Goal: Book appointment/travel/reservation

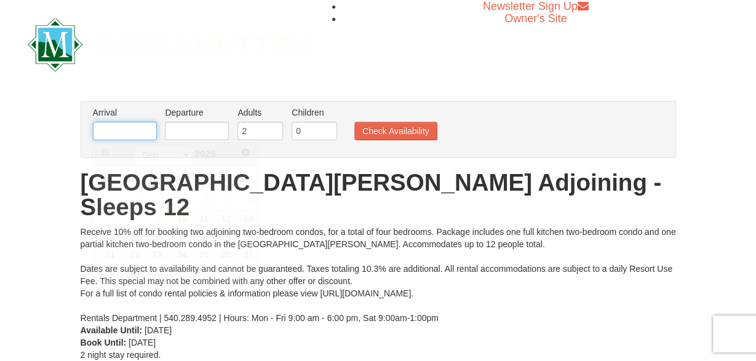
click at [121, 122] on input "text" at bounding box center [125, 131] width 64 height 18
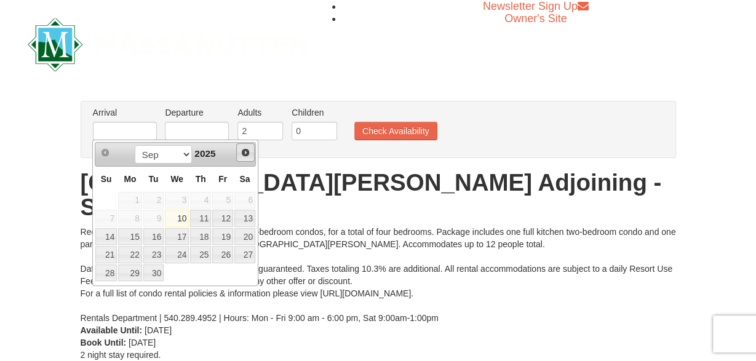
click at [243, 151] on span "Next" at bounding box center [245, 153] width 10 height 10
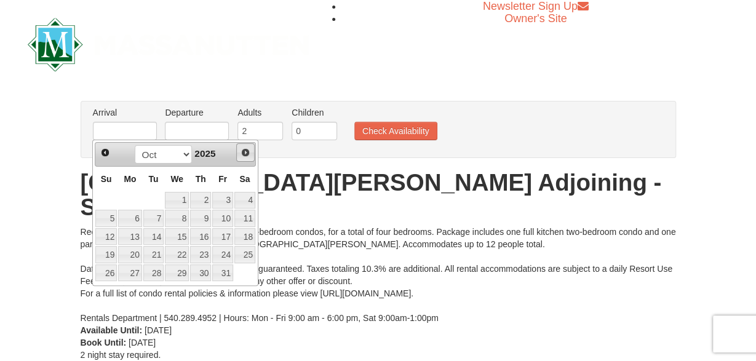
click at [243, 151] on span "Next" at bounding box center [245, 153] width 10 height 10
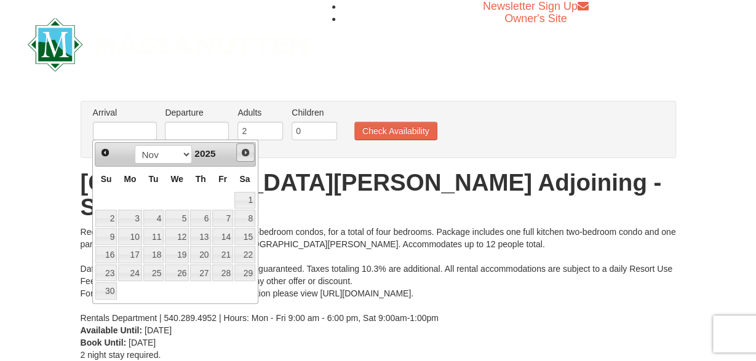
click at [243, 151] on span "Next" at bounding box center [245, 153] width 10 height 10
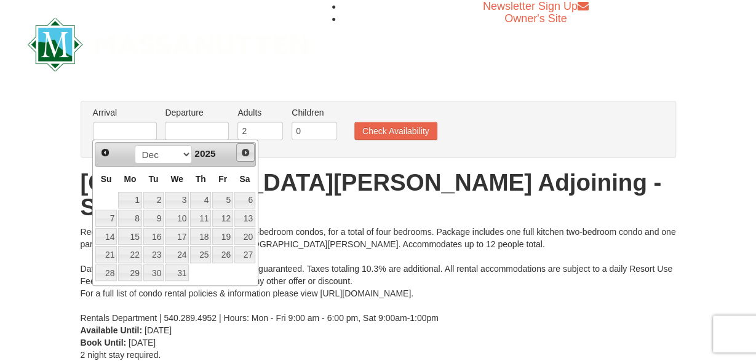
click at [243, 151] on span "Next" at bounding box center [245, 153] width 10 height 10
click at [225, 212] on link "13" at bounding box center [222, 218] width 21 height 17
type input "[DATE]"
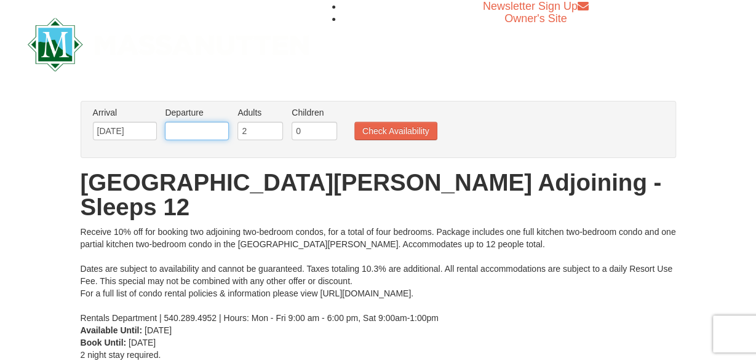
click at [220, 130] on input "text" at bounding box center [197, 131] width 64 height 18
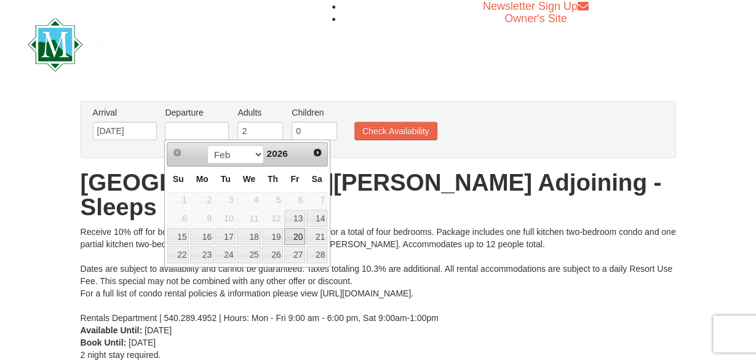
click at [295, 233] on link "20" at bounding box center [294, 236] width 21 height 17
type input "[DATE]"
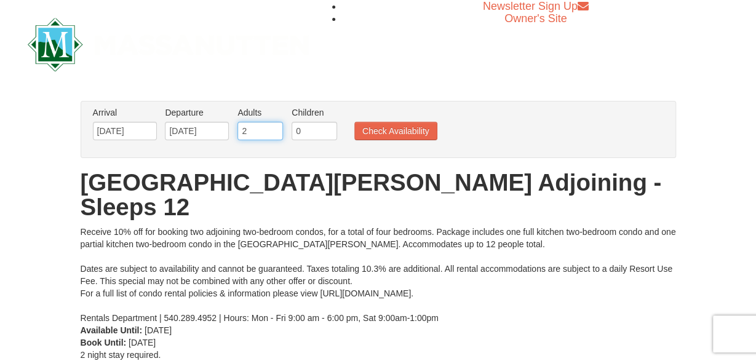
click at [272, 125] on input "2" at bounding box center [260, 131] width 46 height 18
click at [272, 126] on input "3" at bounding box center [260, 131] width 46 height 18
type input "4"
click at [272, 126] on input "4" at bounding box center [260, 131] width 46 height 18
click at [373, 135] on button "Check Availability" at bounding box center [395, 131] width 83 height 18
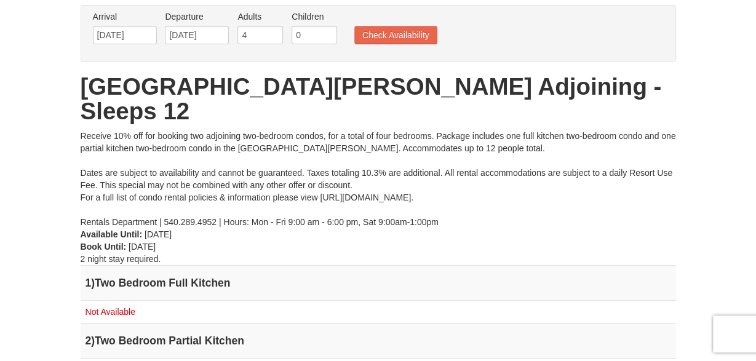
scroll to position [64, 0]
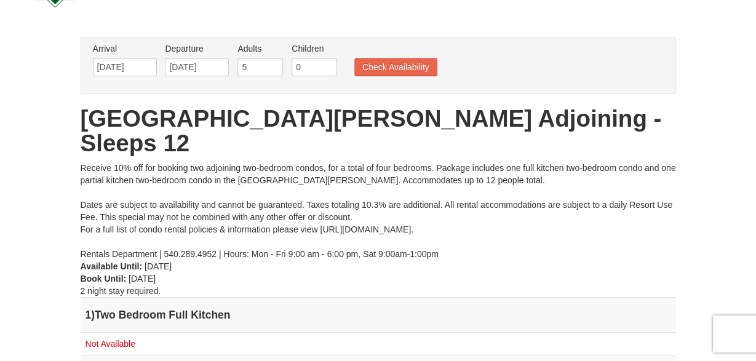
click at [272, 65] on input "5" at bounding box center [260, 67] width 46 height 18
type input "6"
click at [272, 65] on input "6" at bounding box center [260, 67] width 46 height 18
click at [393, 68] on button "Check Availability" at bounding box center [395, 67] width 83 height 18
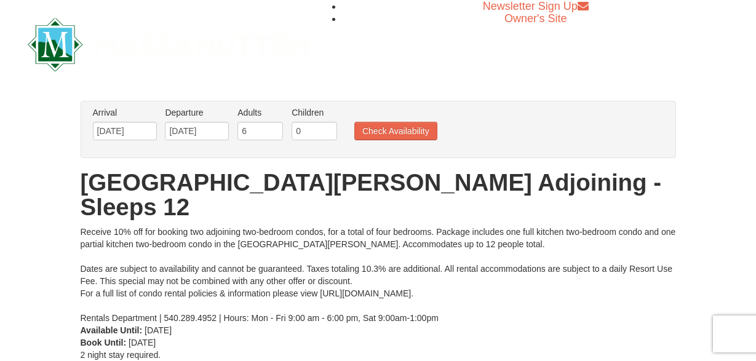
scroll to position [64, 0]
click at [130, 133] on input "text" at bounding box center [125, 131] width 64 height 18
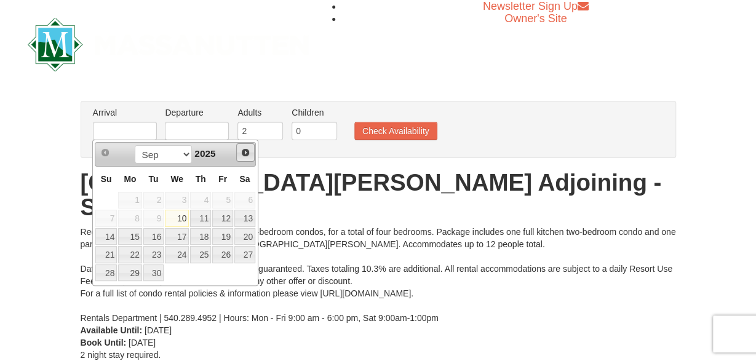
click at [244, 152] on span "Next" at bounding box center [245, 153] width 10 height 10
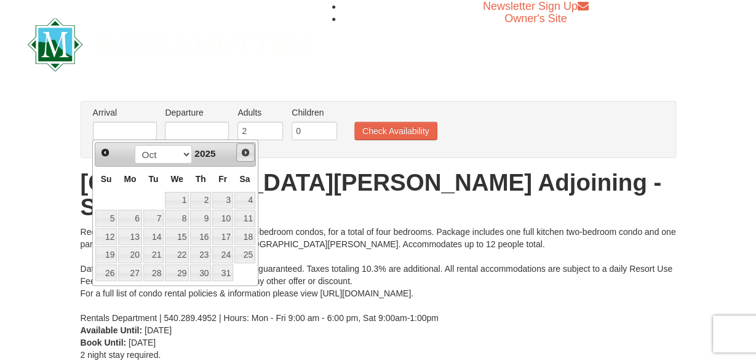
click at [244, 152] on span "Next" at bounding box center [245, 153] width 10 height 10
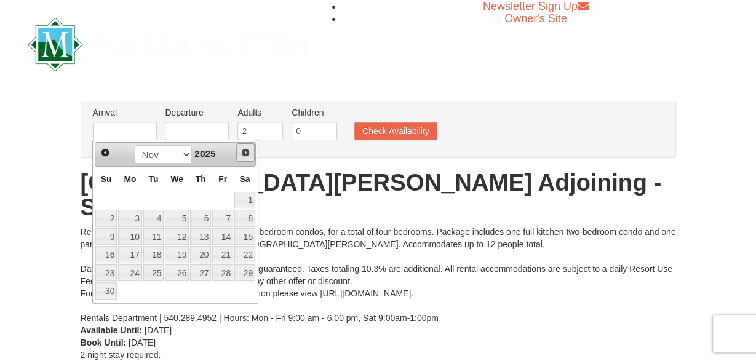
click at [244, 152] on span "Next" at bounding box center [245, 153] width 10 height 10
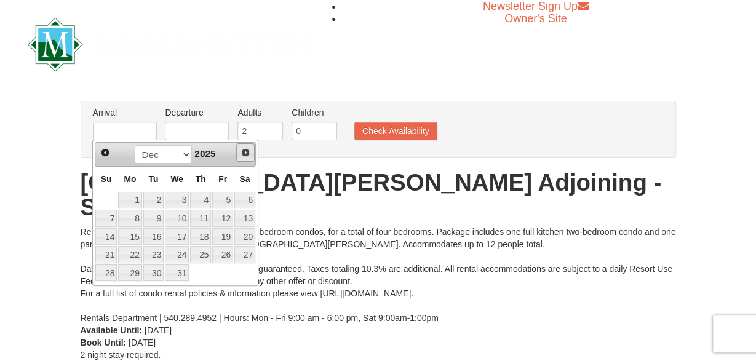
click at [244, 152] on span "Next" at bounding box center [245, 153] width 10 height 10
click at [223, 201] on link "6" at bounding box center [222, 200] width 21 height 17
type input "02/06/2026"
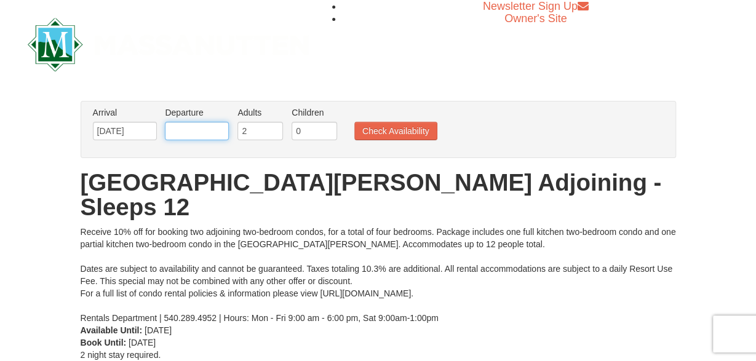
click at [210, 132] on input "text" at bounding box center [197, 131] width 64 height 18
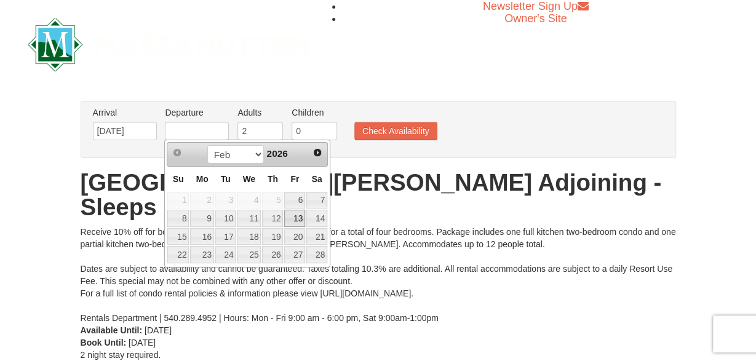
click at [295, 221] on link "13" at bounding box center [294, 218] width 21 height 17
type input "[DATE]"
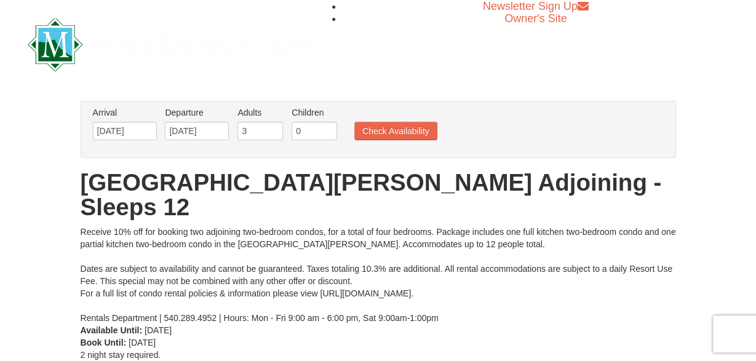
click at [276, 129] on input "3" at bounding box center [260, 131] width 46 height 18
click at [276, 129] on input "4" at bounding box center [260, 131] width 46 height 18
click at [276, 129] on input "6" at bounding box center [260, 131] width 46 height 18
click at [276, 129] on input "7" at bounding box center [260, 131] width 46 height 18
type input "8"
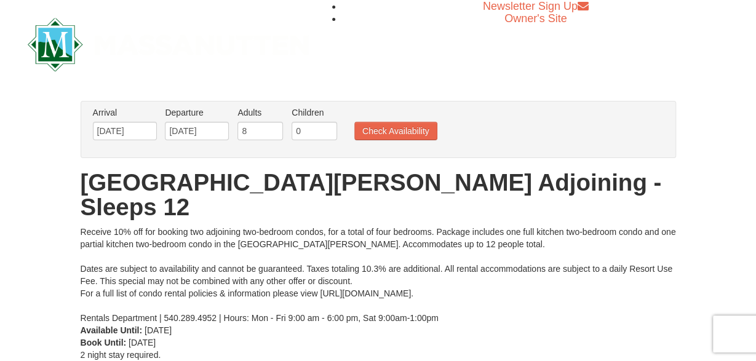
click at [276, 129] on input "8" at bounding box center [260, 131] width 46 height 18
click at [370, 132] on button "Check Availability" at bounding box center [395, 131] width 83 height 18
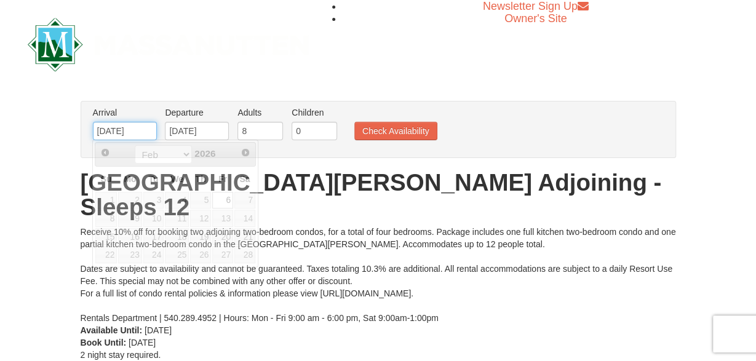
click at [136, 130] on input "[DATE]" at bounding box center [125, 131] width 64 height 18
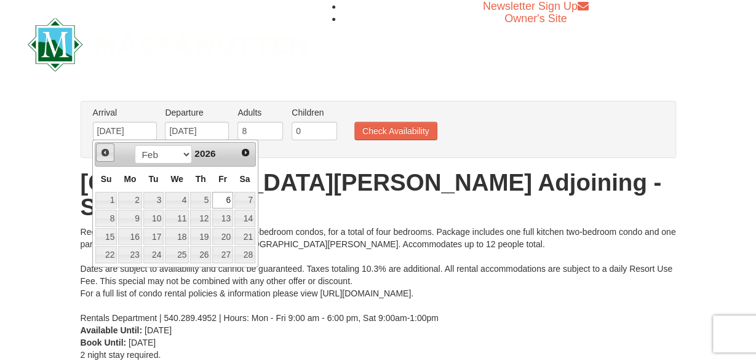
click at [101, 153] on span "Prev" at bounding box center [105, 153] width 10 height 10
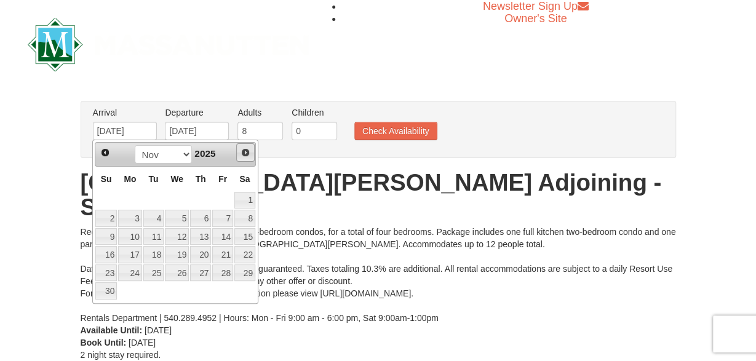
click at [247, 149] on span "Next" at bounding box center [245, 153] width 10 height 10
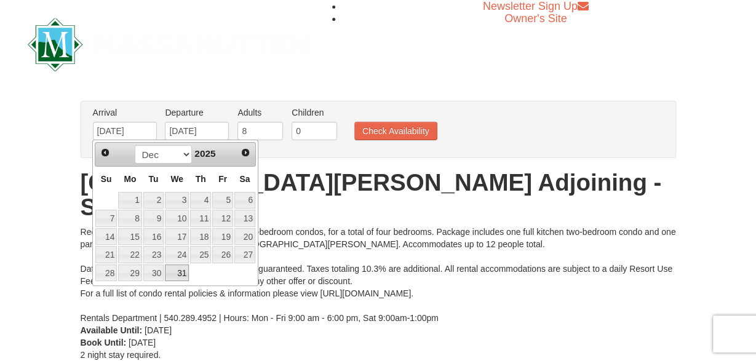
click at [183, 269] on link "31" at bounding box center [177, 272] width 24 height 17
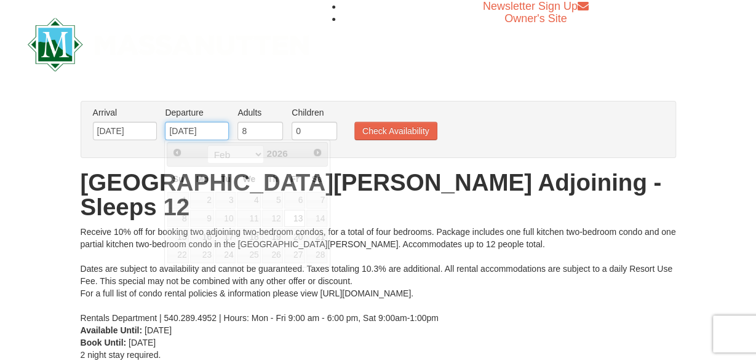
click at [213, 134] on input "[DATE]" at bounding box center [197, 131] width 64 height 18
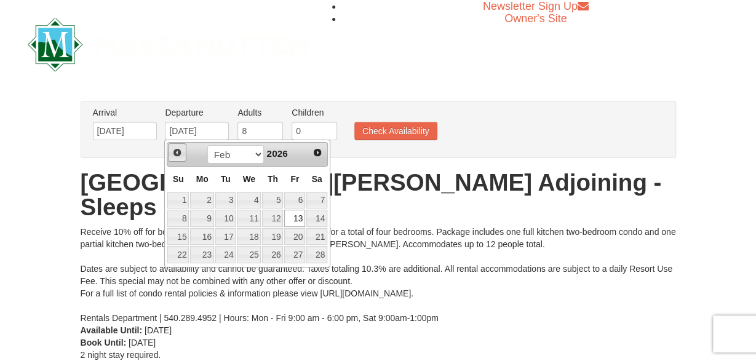
click at [172, 151] on link "Prev" at bounding box center [177, 152] width 18 height 18
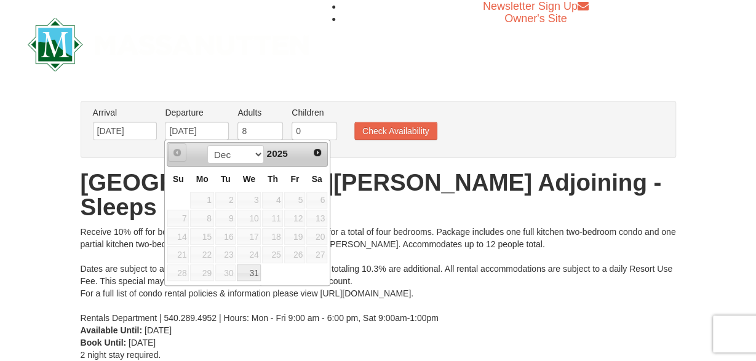
click at [172, 151] on link "Prev" at bounding box center [177, 152] width 18 height 18
click at [315, 153] on span "Next" at bounding box center [317, 153] width 10 height 10
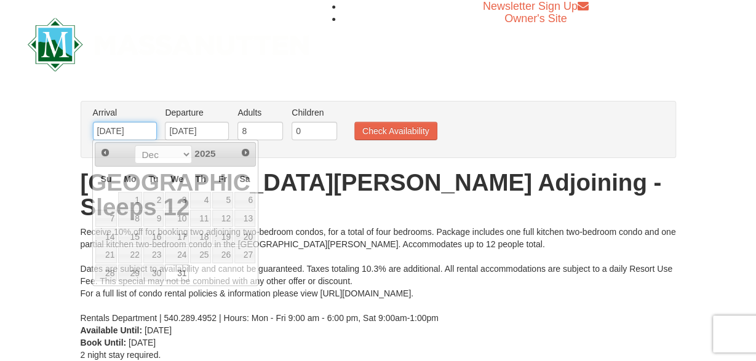
click at [115, 137] on input "12/31/2025" at bounding box center [125, 131] width 64 height 18
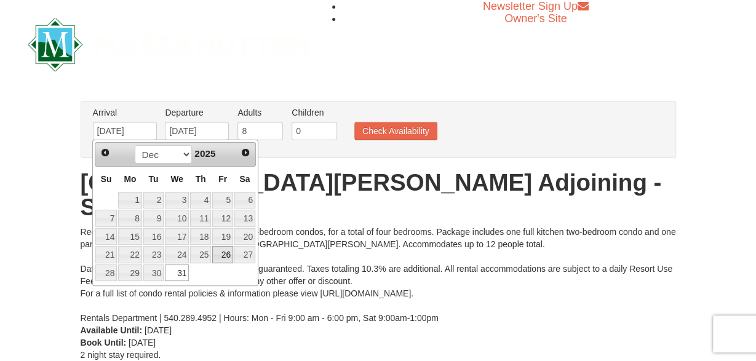
click at [226, 249] on link "26" at bounding box center [222, 254] width 21 height 17
type input "12/26/2025"
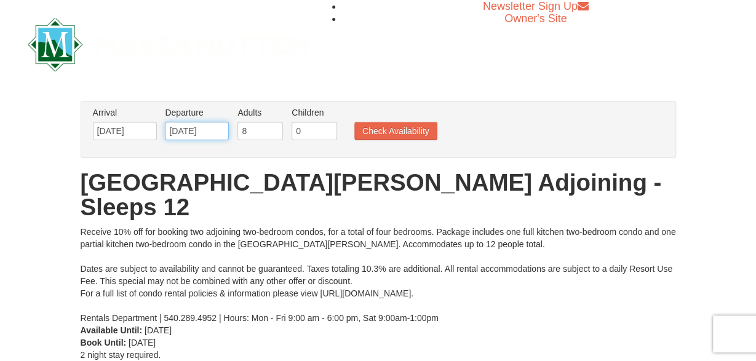
click at [220, 131] on input "[DATE]" at bounding box center [197, 131] width 64 height 18
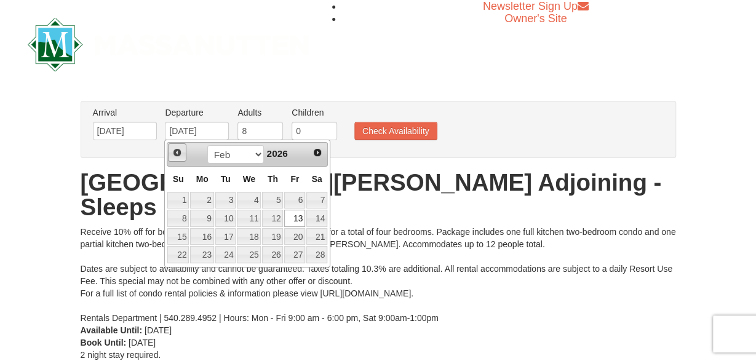
click at [175, 155] on span "Prev" at bounding box center [177, 153] width 10 height 10
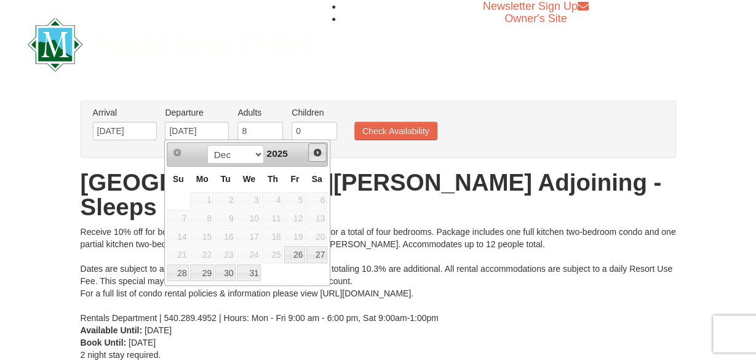
click at [316, 155] on span "Next" at bounding box center [317, 153] width 10 height 10
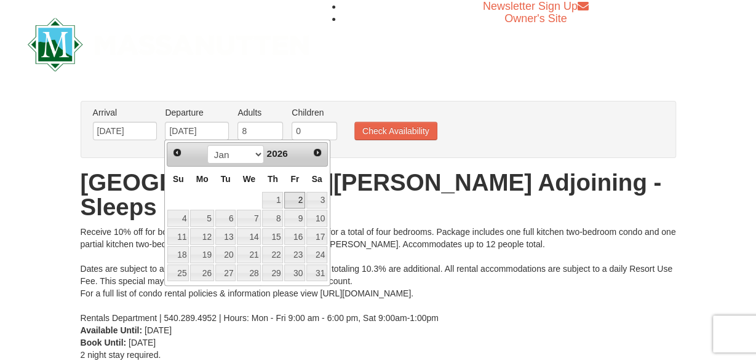
click at [293, 201] on link "2" at bounding box center [294, 200] width 21 height 17
type input "01/02/2026"
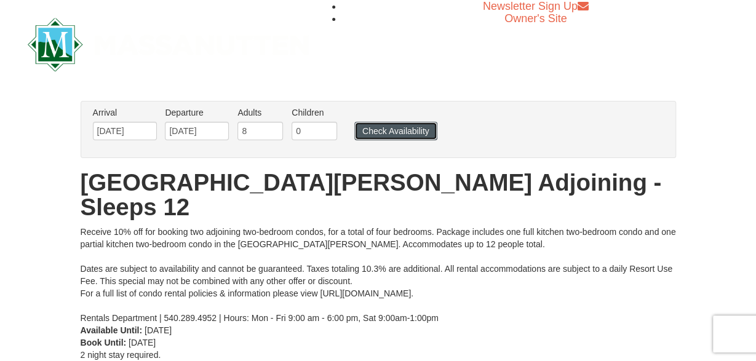
click at [378, 127] on button "Check Availability" at bounding box center [395, 131] width 83 height 18
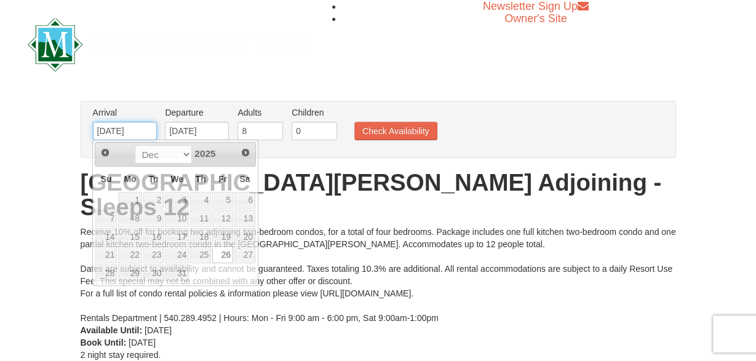
click at [141, 135] on input "12/26/2025" at bounding box center [125, 131] width 64 height 18
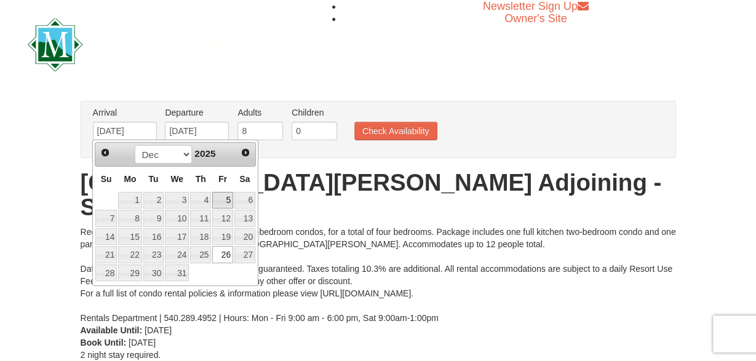
click at [219, 197] on link "5" at bounding box center [222, 200] width 21 height 17
type input "12/05/2025"
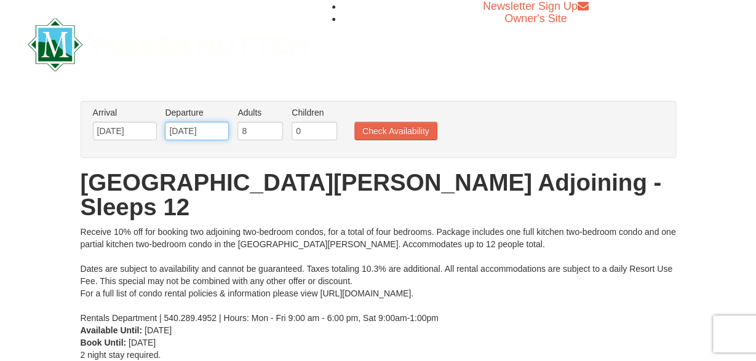
click at [202, 134] on input "01/02/2026" at bounding box center [197, 131] width 64 height 18
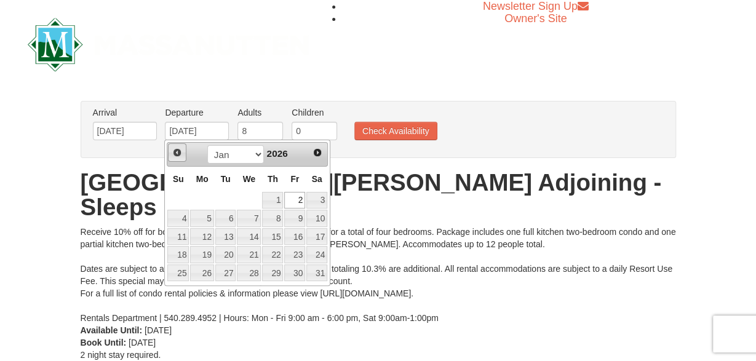
click at [179, 157] on span "Prev" at bounding box center [177, 153] width 10 height 10
click at [295, 216] on link "12" at bounding box center [294, 218] width 21 height 17
type input "12/12/2025"
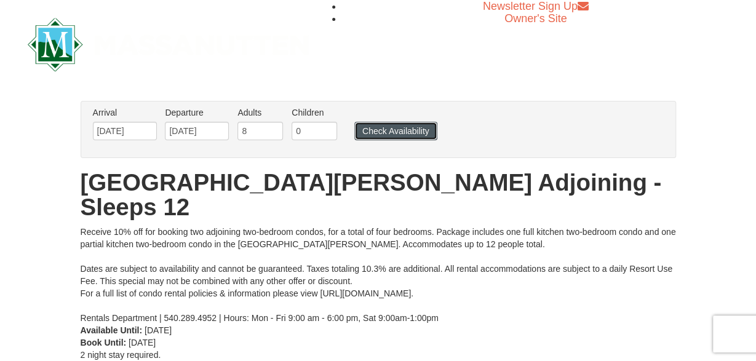
click at [376, 135] on button "Check Availability" at bounding box center [395, 131] width 83 height 18
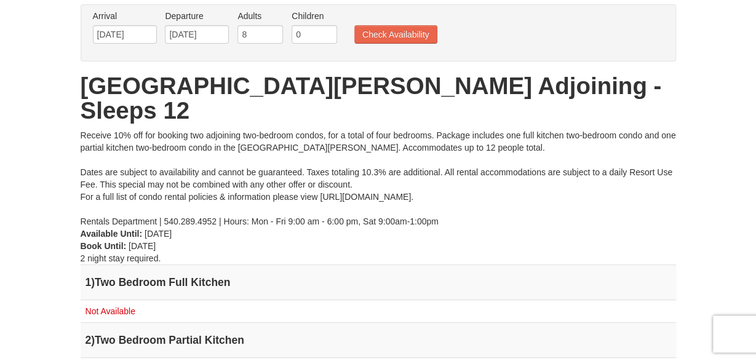
scroll to position [64, 0]
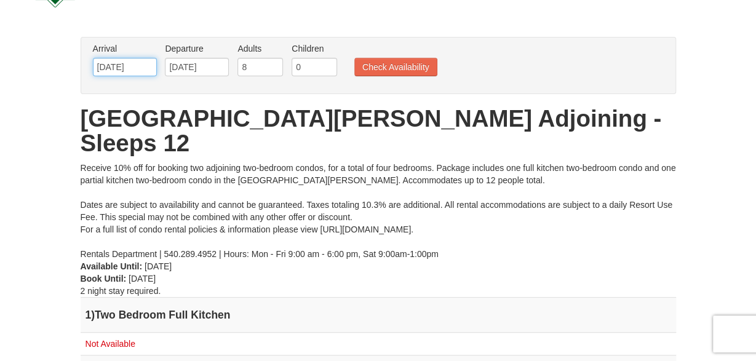
click at [126, 71] on input "[DATE]" at bounding box center [125, 67] width 64 height 18
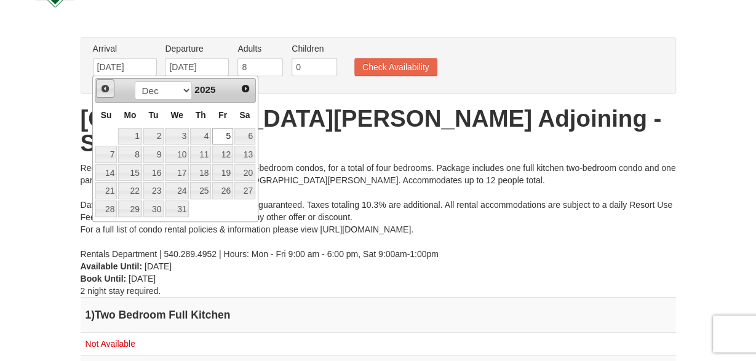
click at [103, 90] on span "Prev" at bounding box center [105, 89] width 10 height 10
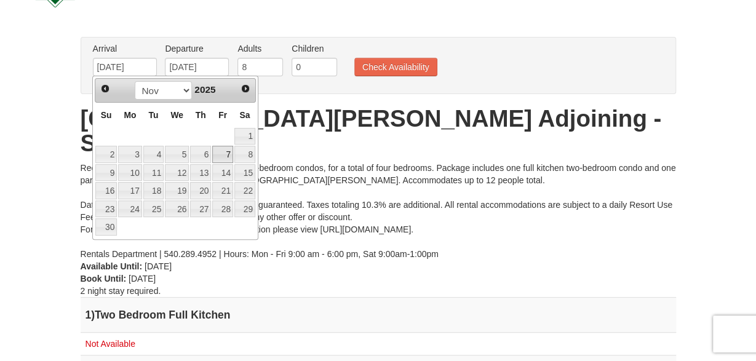
click at [225, 155] on link "7" at bounding box center [222, 154] width 21 height 17
type input "11/07/2025"
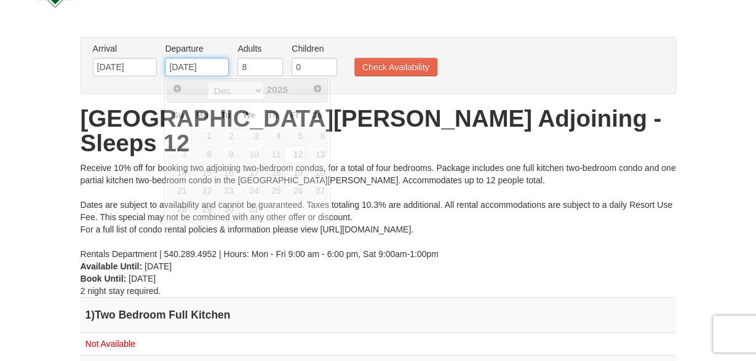
click at [216, 66] on input "12/12/2025" at bounding box center [197, 67] width 64 height 18
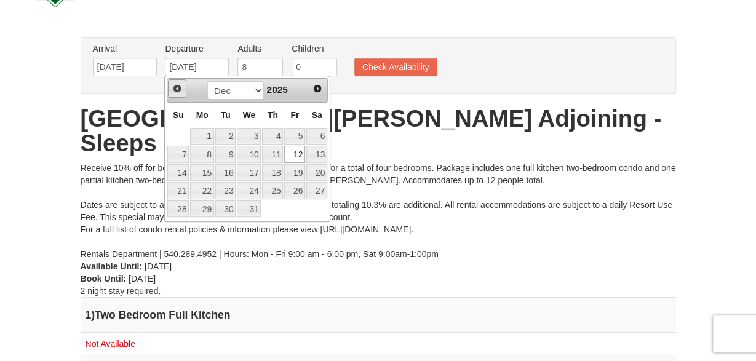
click at [179, 85] on span "Prev" at bounding box center [177, 89] width 10 height 10
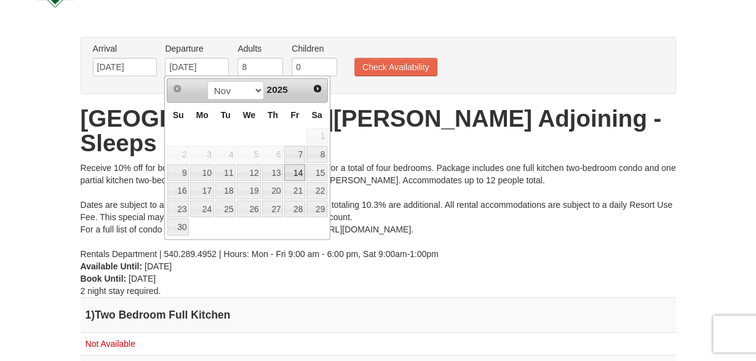
click at [296, 170] on link "14" at bounding box center [294, 172] width 21 height 17
type input "[DATE]"
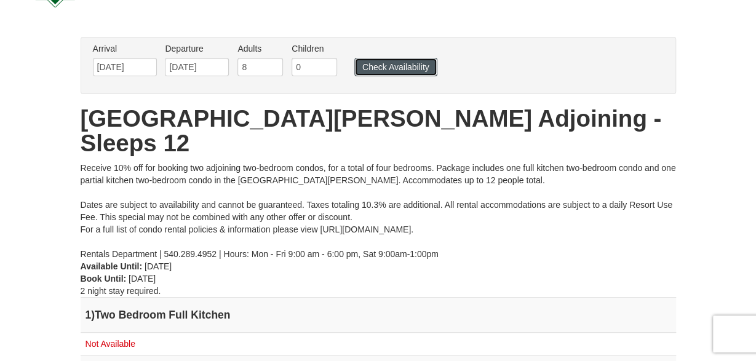
click at [395, 65] on button "Check Availability" at bounding box center [395, 67] width 83 height 18
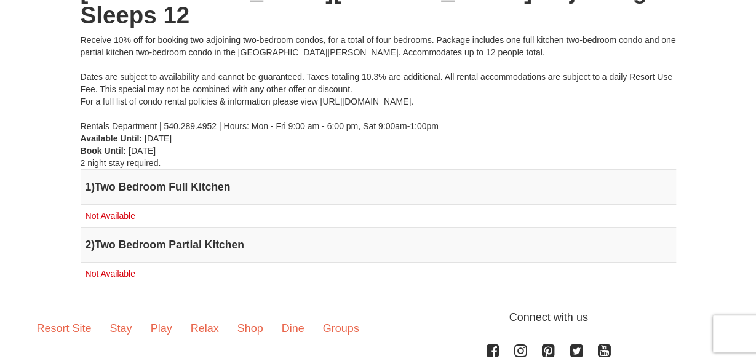
scroll to position [96, 0]
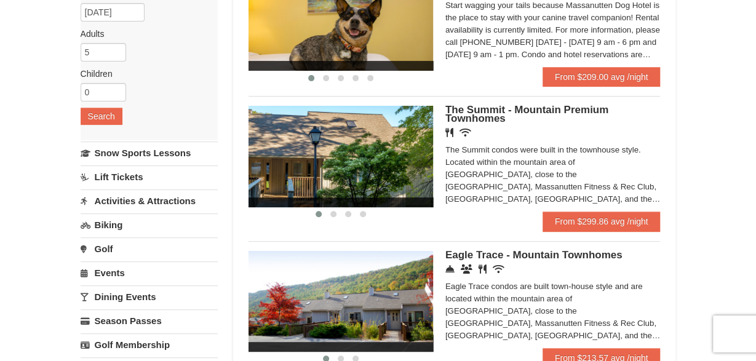
scroll to position [160, 0]
